Goal: Task Accomplishment & Management: Use online tool/utility

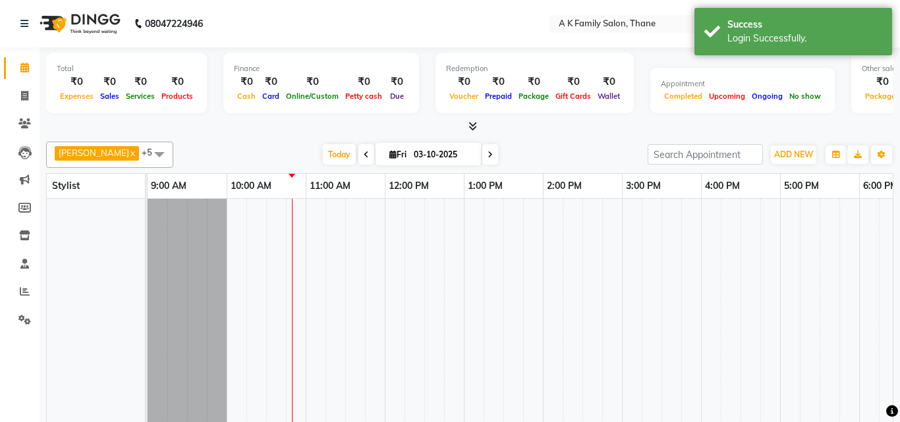
select select "en"
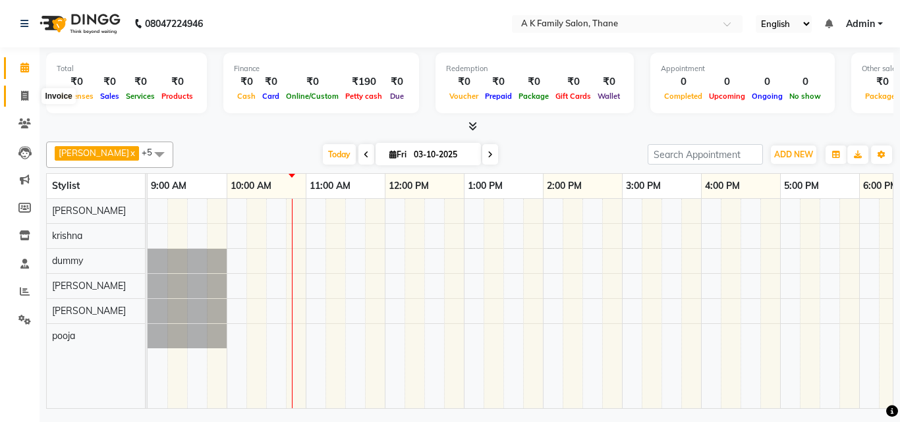
click at [34, 97] on span at bounding box center [24, 96] width 23 height 15
select select "5033"
select select "service"
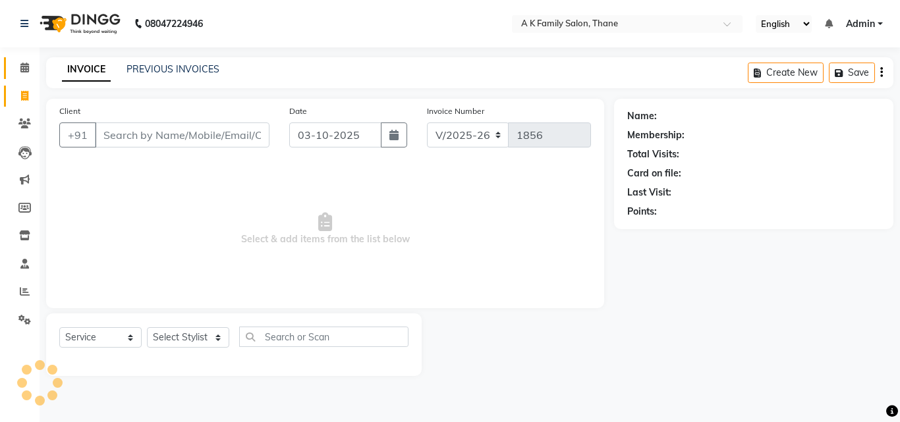
click at [31, 77] on link "Calendar" at bounding box center [20, 68] width 32 height 22
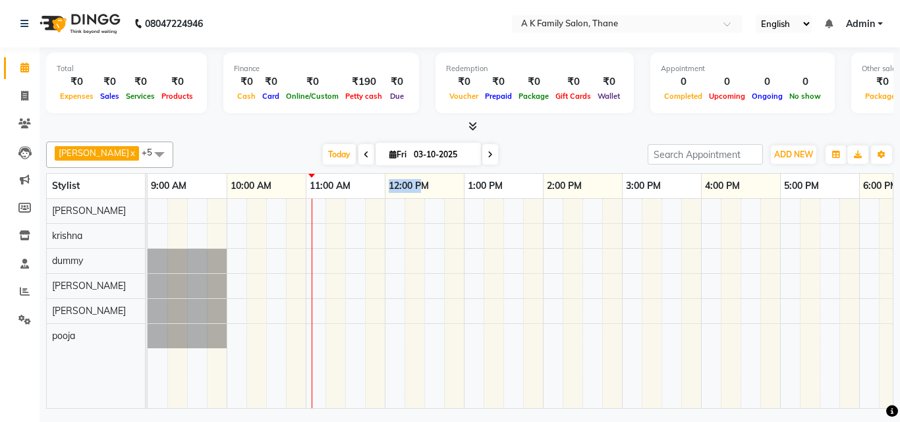
drag, startPoint x: 420, startPoint y: 186, endPoint x: 368, endPoint y: 196, distance: 52.3
click at [368, 196] on tr "9:00 AM 10:00 AM 11:00 AM 12:00 PM 1:00 PM 2:00 PM 3:00 PM 4:00 PM 5:00 PM 6:00…" at bounding box center [701, 186] width 1107 height 25
